Goal: Task Accomplishment & Management: Use online tool/utility

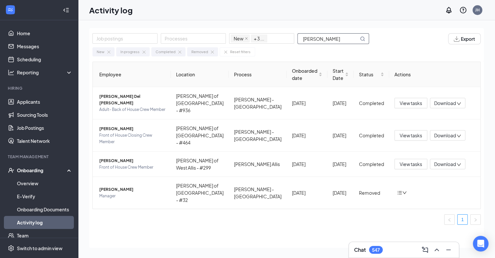
click at [326, 38] on input "alfredo" at bounding box center [328, 39] width 61 height 10
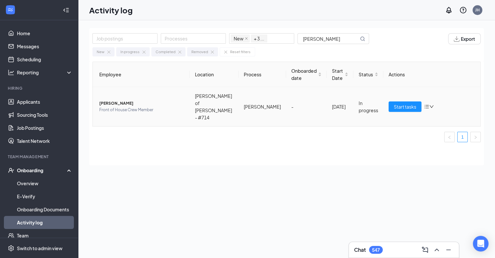
click at [152, 106] on span "Front of House Crew Member" at bounding box center [141, 109] width 85 height 7
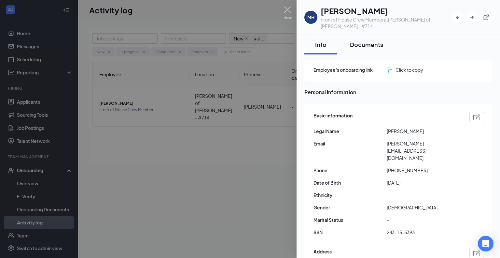
click at [362, 40] on div "Documents" at bounding box center [366, 44] width 33 height 8
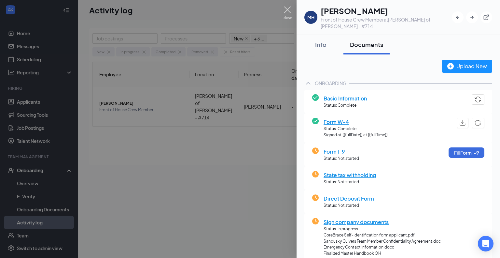
click at [289, 11] on img at bounding box center [288, 13] width 8 height 13
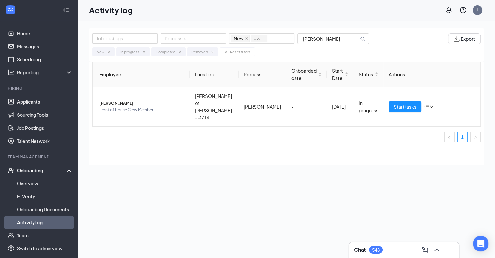
click at [419, 205] on div "Job postings Processes New In progress Completed Removed + 3 ... myla Export Ne…" at bounding box center [286, 153] width 395 height 251
click at [319, 37] on input "myla" at bounding box center [328, 39] width 61 height 10
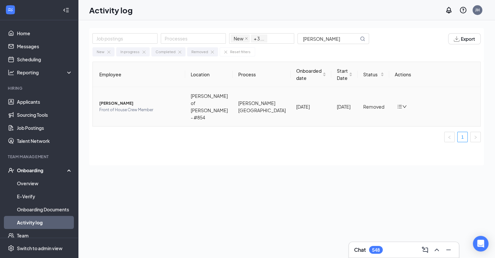
click at [144, 106] on span "Front of House Crew Member" at bounding box center [139, 109] width 81 height 7
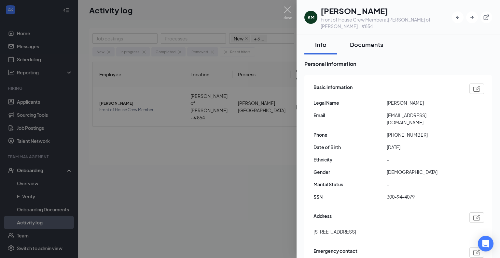
click at [364, 40] on div "Documents" at bounding box center [366, 44] width 33 height 8
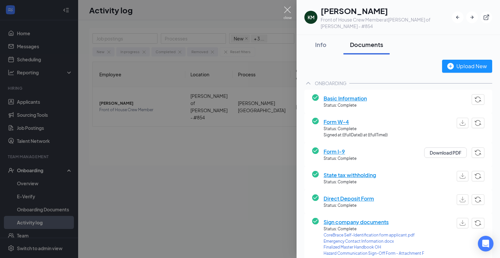
click at [287, 9] on img at bounding box center [288, 13] width 8 height 13
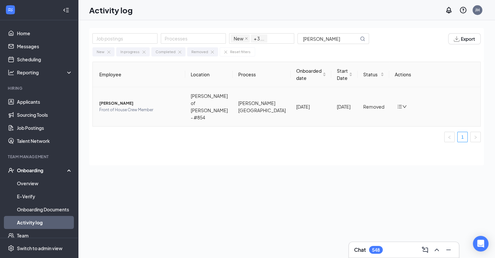
click at [399, 104] on div at bounding box center [402, 106] width 10 height 5
click at [408, 113] on div "Return to onboarding" at bounding box center [417, 109] width 45 height 7
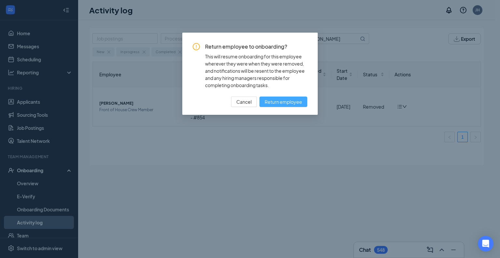
click at [287, 104] on span "Return employee" at bounding box center [283, 101] width 37 height 7
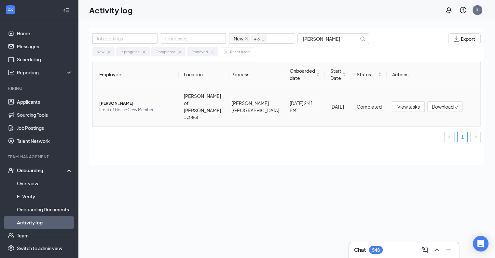
click at [158, 106] on span "Front of House Crew Member" at bounding box center [136, 109] width 74 height 7
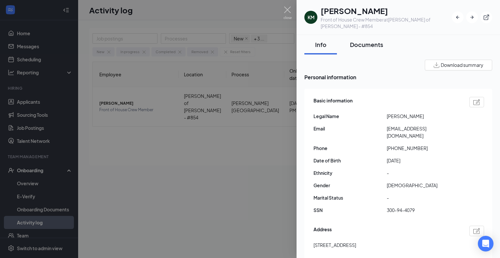
click at [373, 40] on div "Documents" at bounding box center [366, 44] width 33 height 8
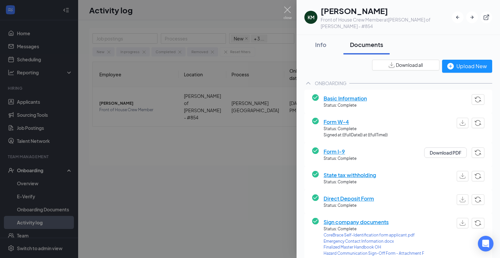
click at [408, 62] on span "Download all" at bounding box center [409, 65] width 27 height 7
click at [286, 12] on img at bounding box center [288, 13] width 8 height 13
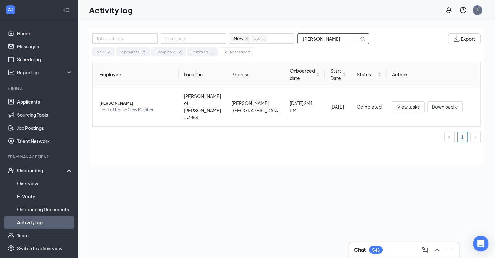
click at [331, 37] on input "metcalf" at bounding box center [328, 39] width 61 height 10
click at [129, 103] on span "Back of House ADULT Crew Member -Day Shift" at bounding box center [136, 109] width 74 height 13
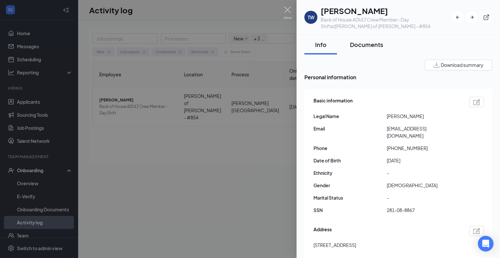
click at [365, 43] on div "Documents" at bounding box center [366, 44] width 33 height 8
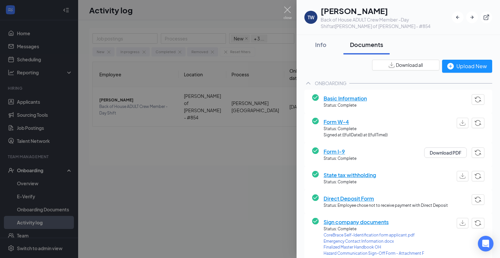
click at [408, 63] on span "Download all" at bounding box center [409, 65] width 27 height 7
click at [284, 9] on img at bounding box center [288, 13] width 8 height 13
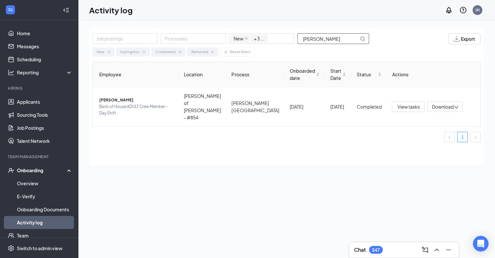
click at [318, 39] on input "lykins" at bounding box center [328, 39] width 61 height 10
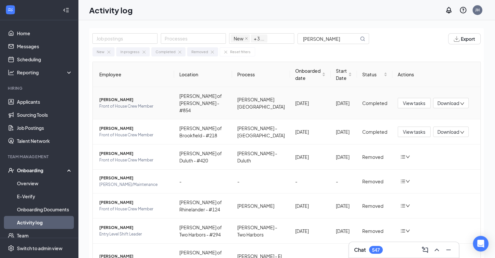
click at [138, 97] on span "Paige G Johnson" at bounding box center [134, 99] width 70 height 7
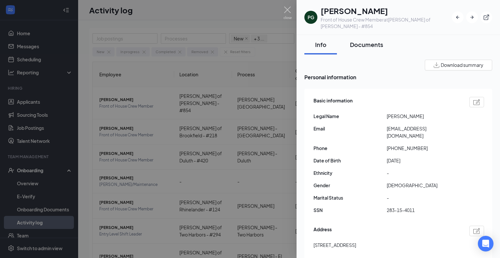
click at [368, 40] on div "Documents" at bounding box center [366, 44] width 33 height 8
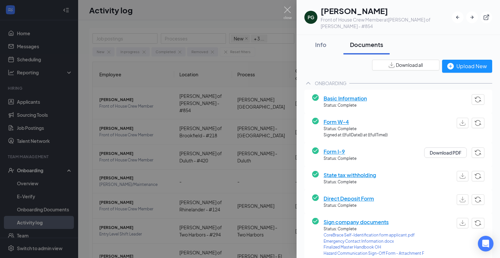
click at [398, 62] on span "Download all" at bounding box center [409, 65] width 27 height 7
click at [290, 9] on img at bounding box center [288, 13] width 8 height 13
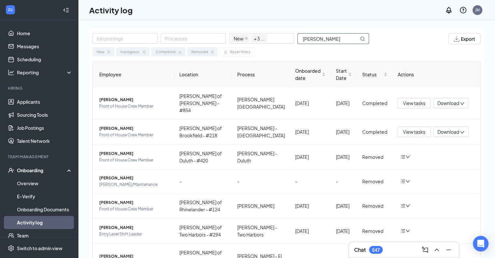
click at [340, 36] on input "paige" at bounding box center [328, 39] width 61 height 10
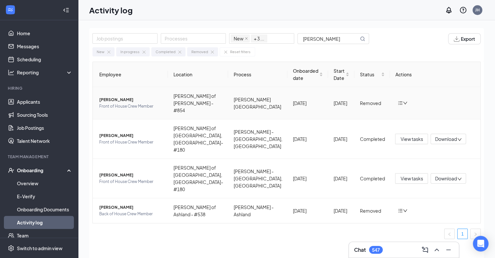
click at [149, 97] on span "Thomas Hoffman" at bounding box center [130, 99] width 63 height 7
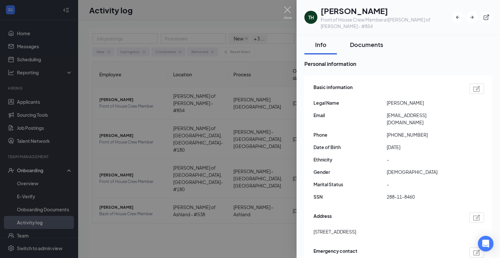
click at [363, 35] on button "Documents" at bounding box center [366, 45] width 46 height 20
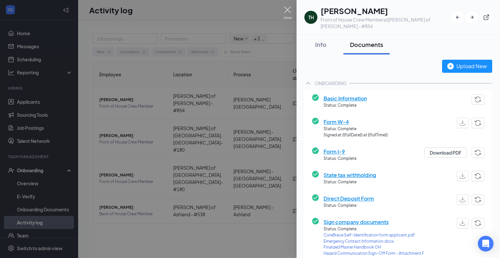
click at [288, 12] on img at bounding box center [288, 13] width 8 height 13
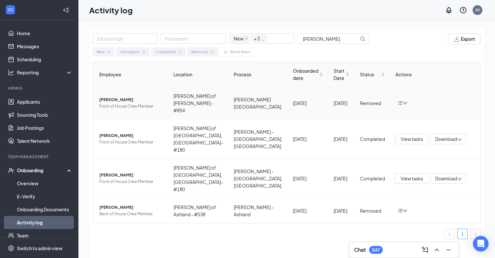
click at [400, 103] on td at bounding box center [435, 103] width 91 height 32
click at [403, 101] on icon "down" at bounding box center [405, 103] width 5 height 5
click at [406, 115] on li "Return to onboarding" at bounding box center [417, 109] width 53 height 10
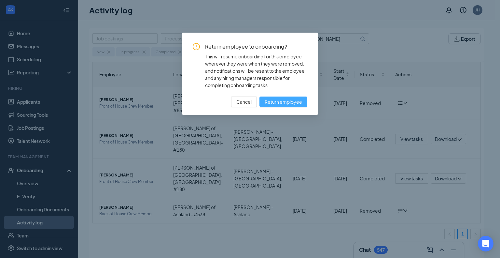
click at [279, 101] on span "Return employee" at bounding box center [283, 101] width 37 height 7
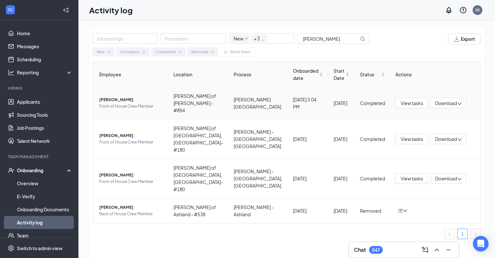
click at [132, 98] on span "Thomas Hoffman" at bounding box center [130, 99] width 63 height 7
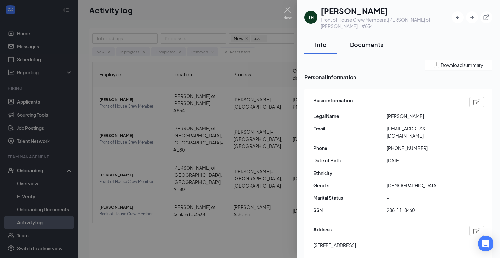
click at [379, 40] on div "Documents" at bounding box center [366, 44] width 33 height 8
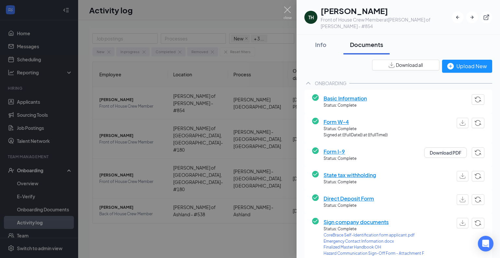
click at [412, 62] on span "Download all" at bounding box center [409, 65] width 27 height 7
click at [398, 62] on span "Download all" at bounding box center [409, 65] width 27 height 7
click at [286, 10] on img at bounding box center [288, 13] width 8 height 13
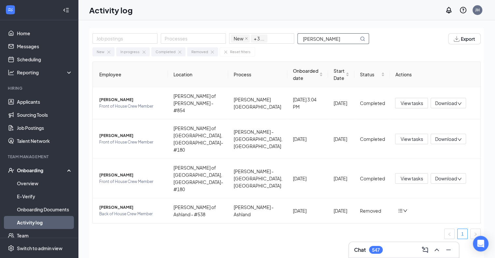
click at [324, 35] on input "hoffman" at bounding box center [328, 39] width 61 height 10
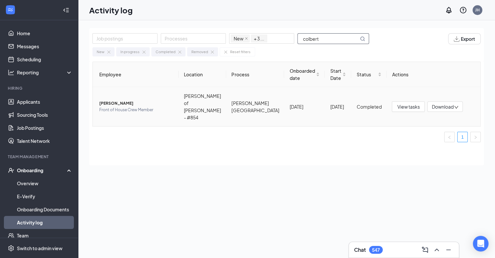
type input "colbert"
click at [142, 106] on span "Front of House Crew Member" at bounding box center [136, 109] width 74 height 7
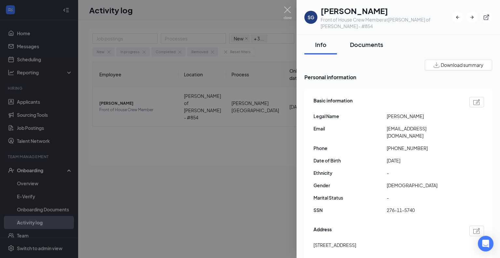
click at [367, 40] on div "Documents" at bounding box center [366, 44] width 33 height 8
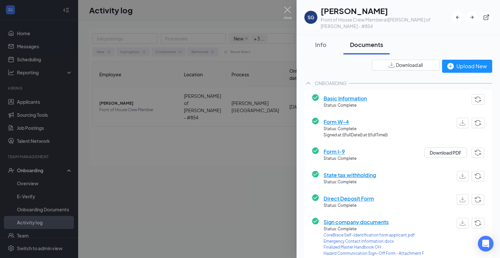
click at [410, 62] on span "Download all" at bounding box center [409, 65] width 27 height 7
click at [421, 60] on button "Download all" at bounding box center [405, 65] width 67 height 11
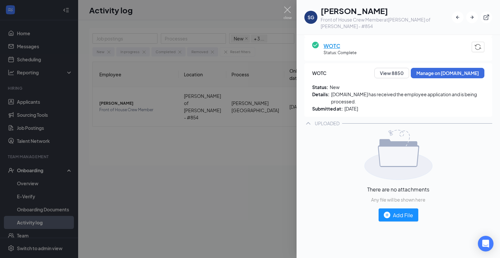
scroll to position [228, 0]
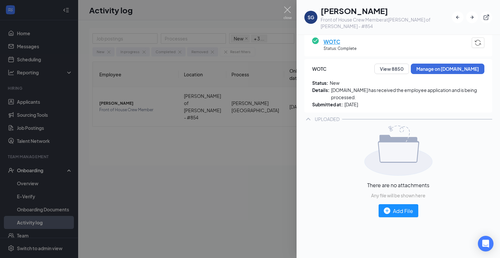
click at [287, 5] on div at bounding box center [250, 129] width 500 height 258
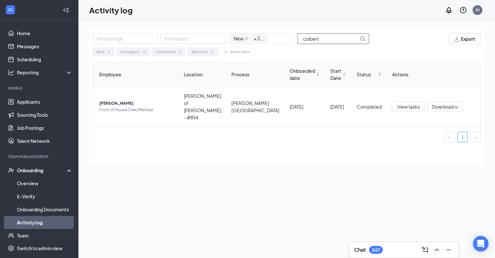
click at [340, 37] on input "colbert" at bounding box center [328, 39] width 61 height 10
click at [136, 106] on span "Front of House Crew Member" at bounding box center [136, 109] width 74 height 7
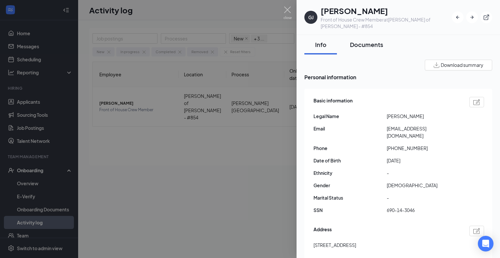
click at [361, 40] on div "Documents" at bounding box center [366, 44] width 33 height 8
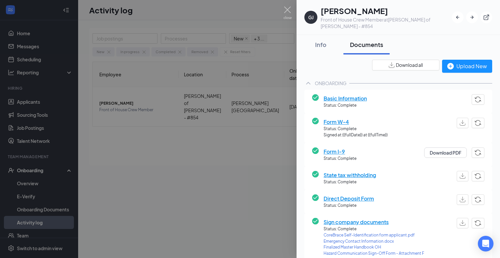
click at [398, 62] on span "Download all" at bounding box center [409, 65] width 27 height 7
click at [325, 40] on div "Info" at bounding box center [321, 44] width 20 height 8
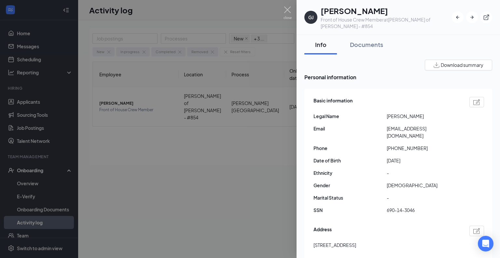
click at [280, 11] on div at bounding box center [250, 129] width 500 height 258
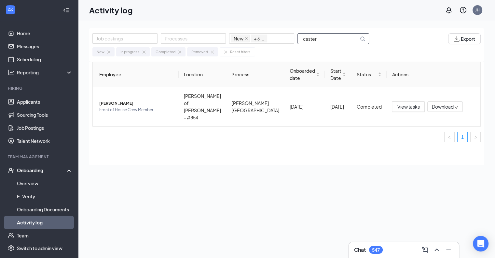
click at [338, 40] on input "caster" at bounding box center [328, 39] width 61 height 10
type input "[PERSON_NAME]"
click at [130, 106] on span "Front of House Crew Member" at bounding box center [136, 109] width 74 height 7
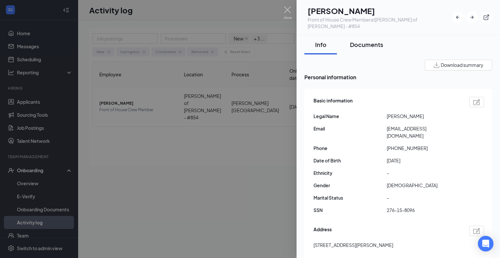
click at [356, 40] on div "Documents" at bounding box center [366, 44] width 33 height 8
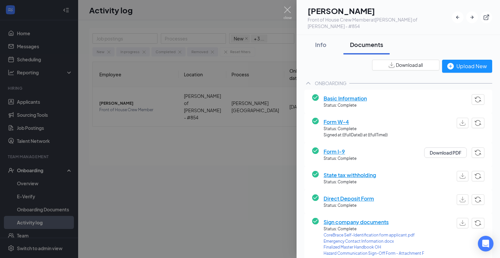
click at [401, 62] on span "Download all" at bounding box center [409, 65] width 27 height 7
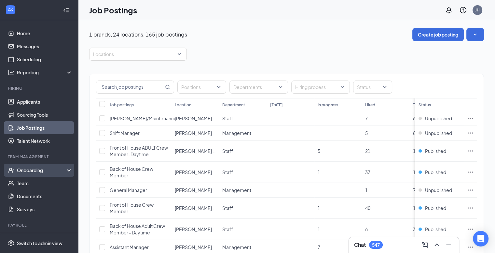
click at [44, 170] on div "Onboarding" at bounding box center [42, 170] width 50 height 7
click at [36, 222] on link "Activity log" at bounding box center [45, 222] width 56 height 13
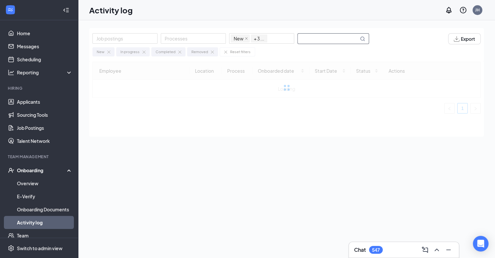
click at [319, 35] on input "text" at bounding box center [328, 39] width 61 height 10
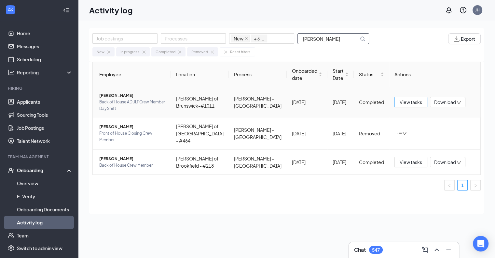
type input "pablo"
click at [403, 103] on span "View tasks" at bounding box center [411, 101] width 22 height 7
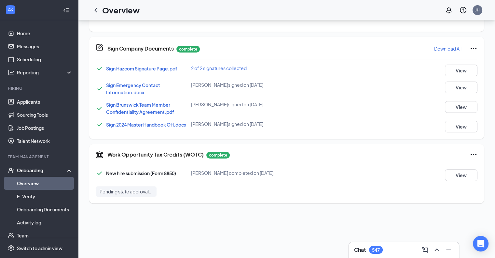
scroll to position [163, 0]
